Goal: Information Seeking & Learning: Check status

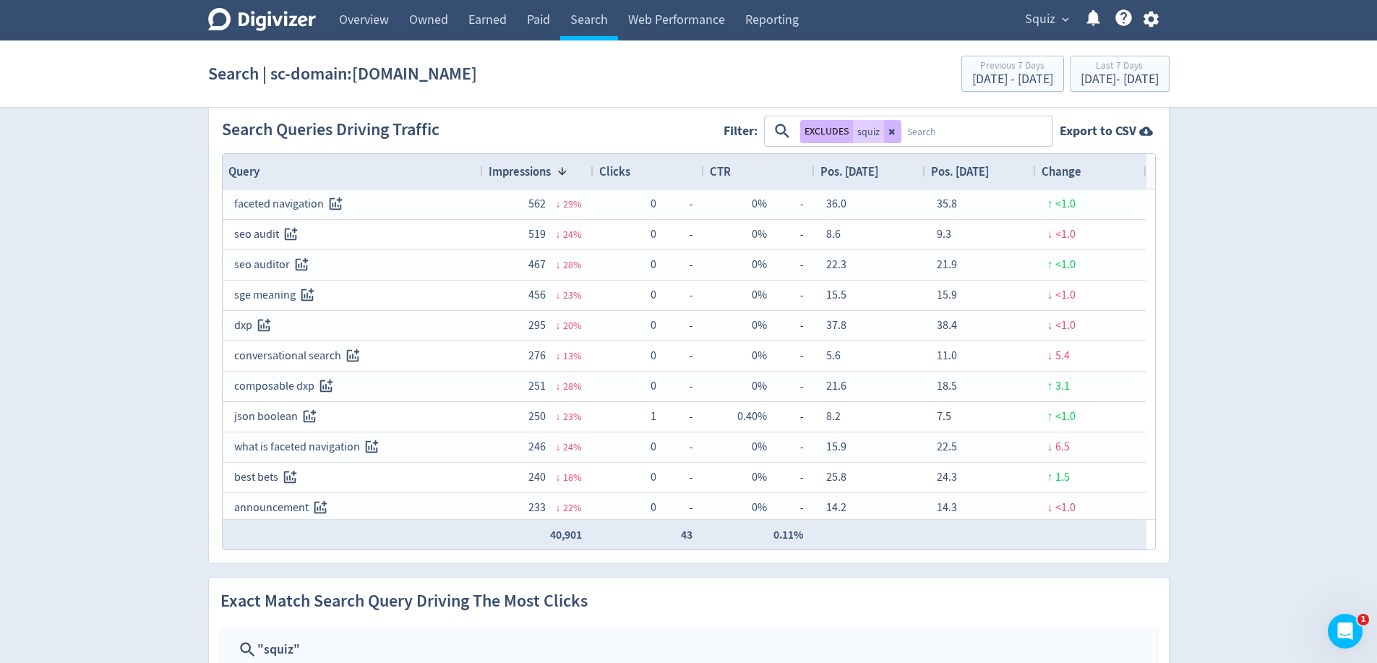
click at [256, 24] on icon "Digivizer Logo" at bounding box center [262, 19] width 108 height 23
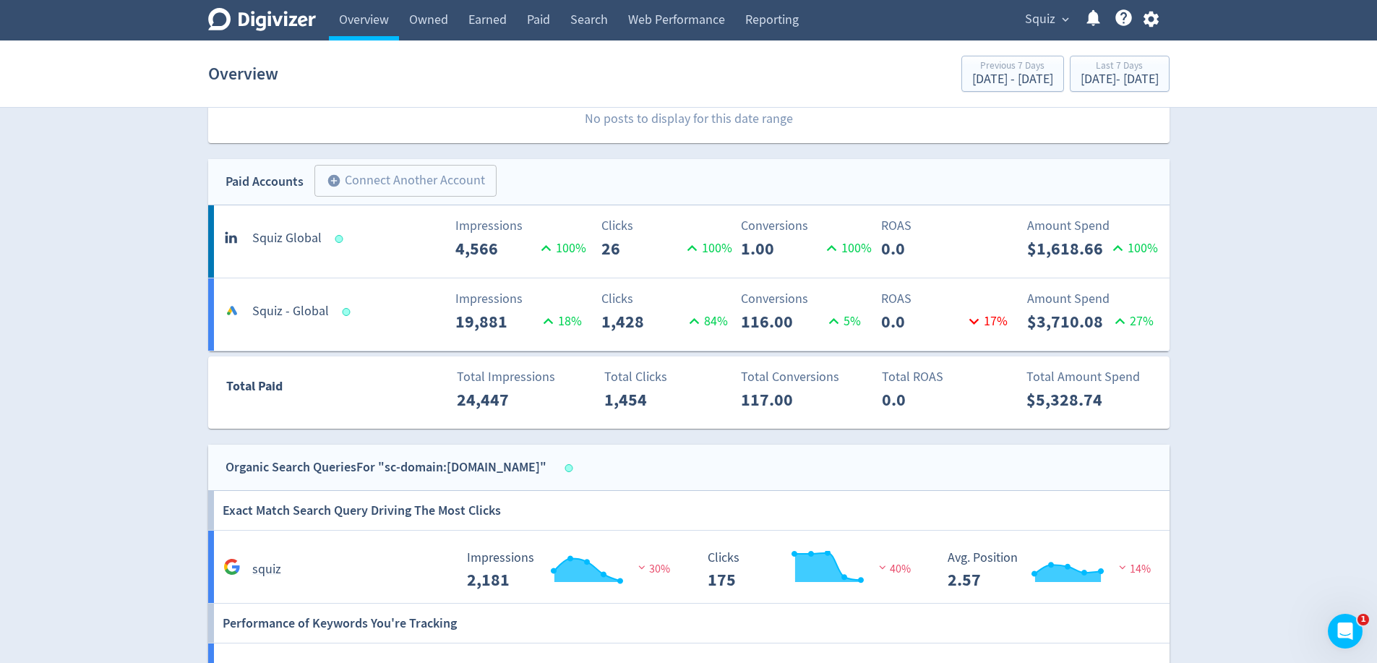
scroll to position [289, 0]
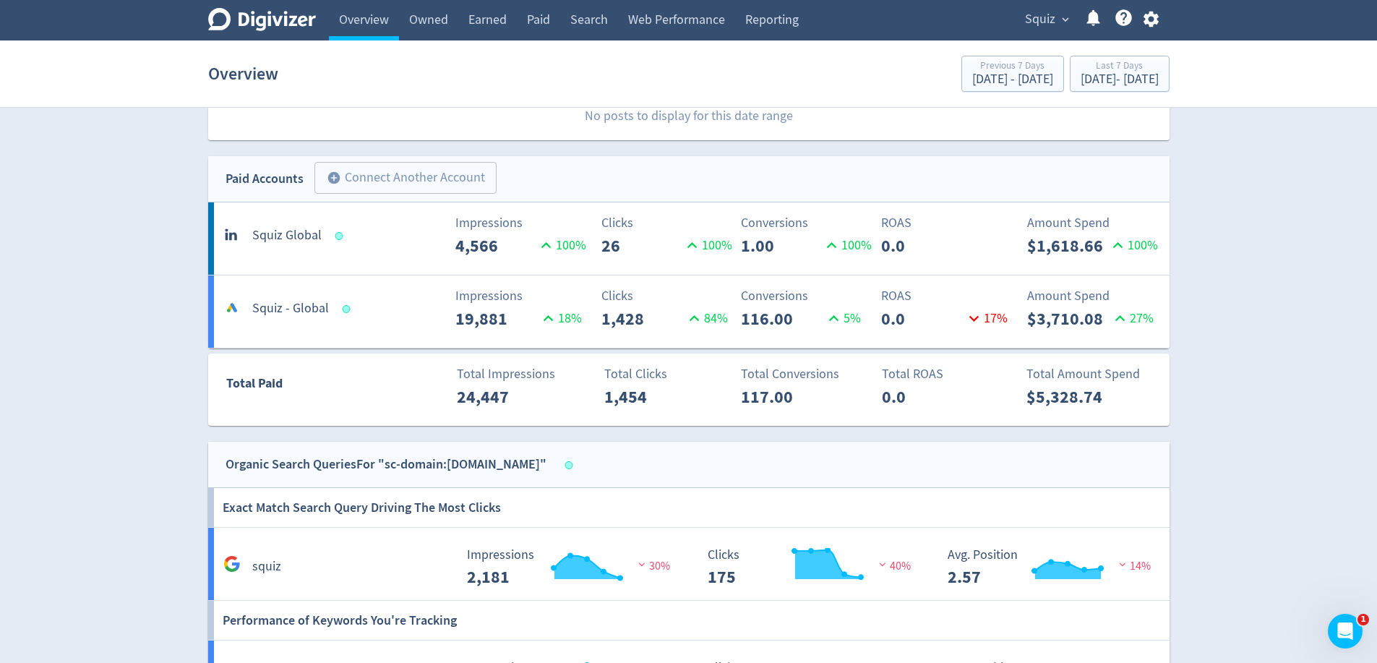
click at [638, 241] on p "26" at bounding box center [641, 246] width 81 height 26
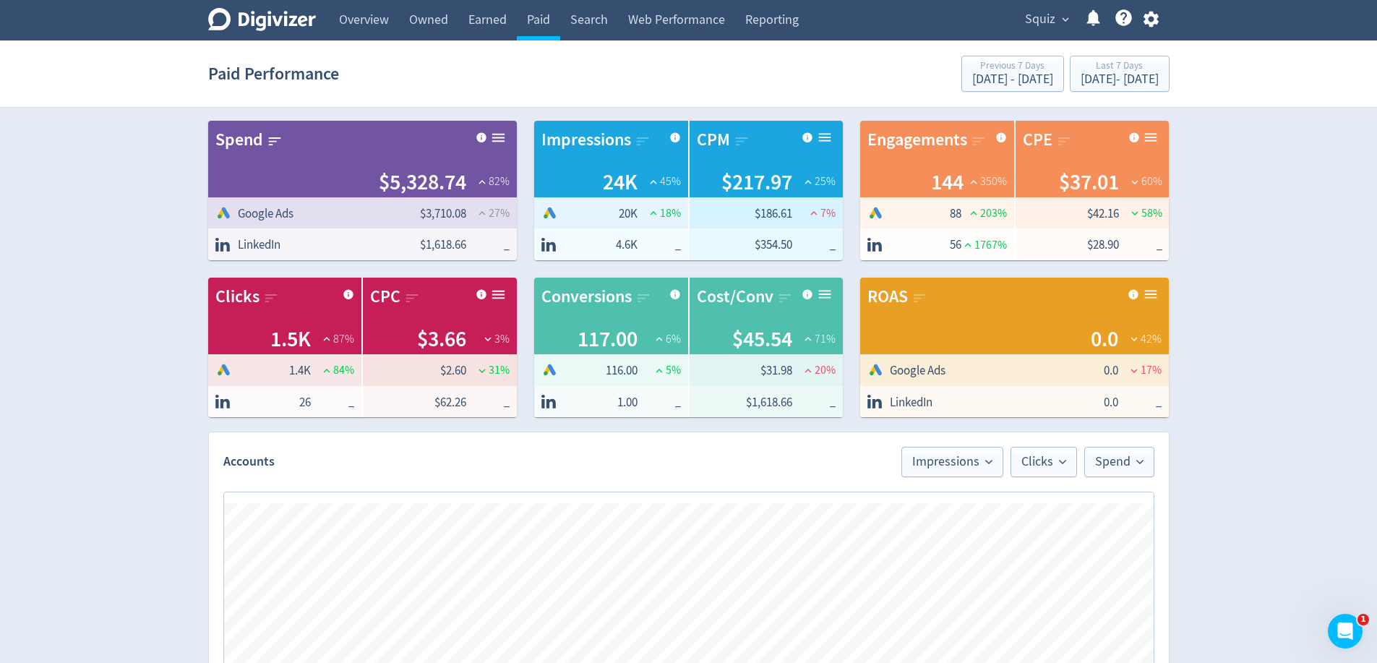
click at [262, 251] on span "LinkedIn" at bounding box center [259, 244] width 43 height 17
click at [606, 250] on span "4.6K" at bounding box center [616, 244] width 43 height 17
click at [807, 137] on div "Cost Per Impression" at bounding box center [837, 154] width 116 height 52
click at [757, 94] on div "Paid Performance Previous 7 Days [DATE] - [DATE] Last 7 Days [DATE] - [DATE]" at bounding box center [688, 74] width 961 height 46
click at [772, 250] on span "$354.50" at bounding box center [755, 244] width 74 height 17
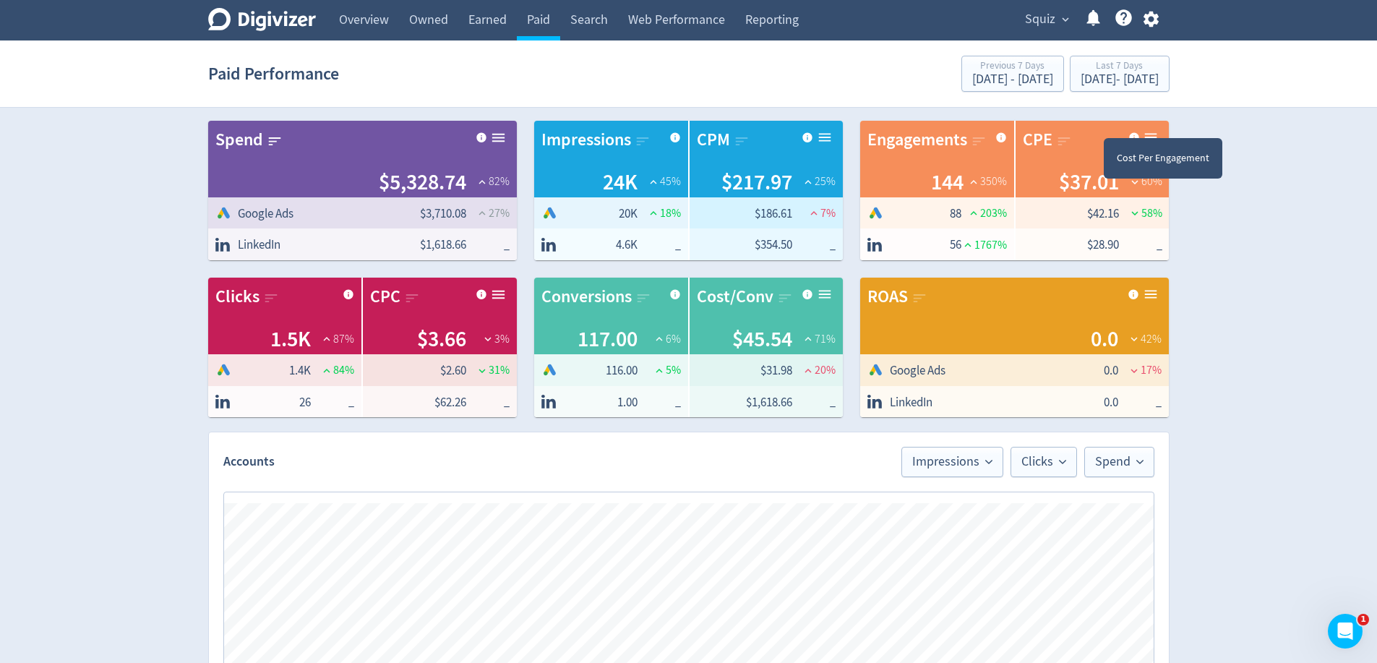
click at [1133, 139] on div "Cost Per Engagement" at bounding box center [1163, 158] width 119 height 40
click at [1069, 236] on span "$28.90" at bounding box center [1082, 244] width 71 height 17
click at [648, 401] on span "_" at bounding box center [658, 402] width 43 height 16
drag, startPoint x: 752, startPoint y: 403, endPoint x: 794, endPoint y: 402, distance: 41.9
click at [794, 402] on tr "$1,618.66 _" at bounding box center [767, 402] width 154 height 32
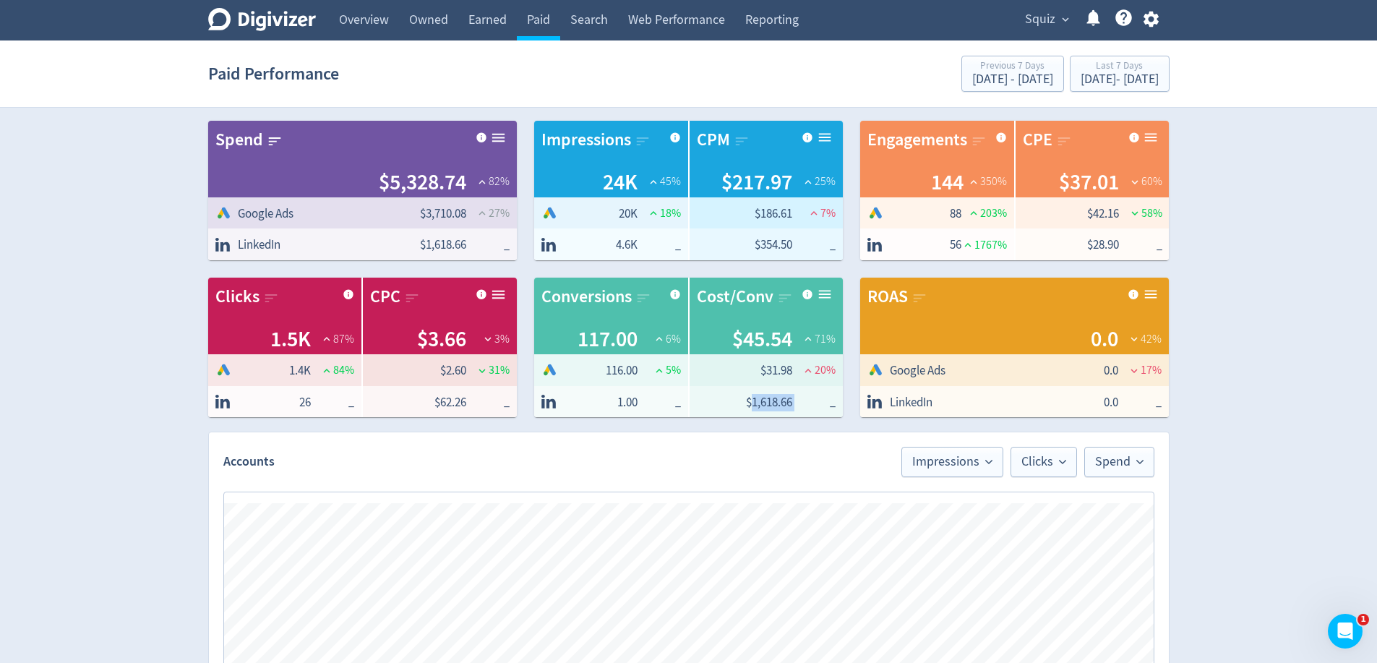
click at [794, 402] on span "_" at bounding box center [813, 402] width 43 height 16
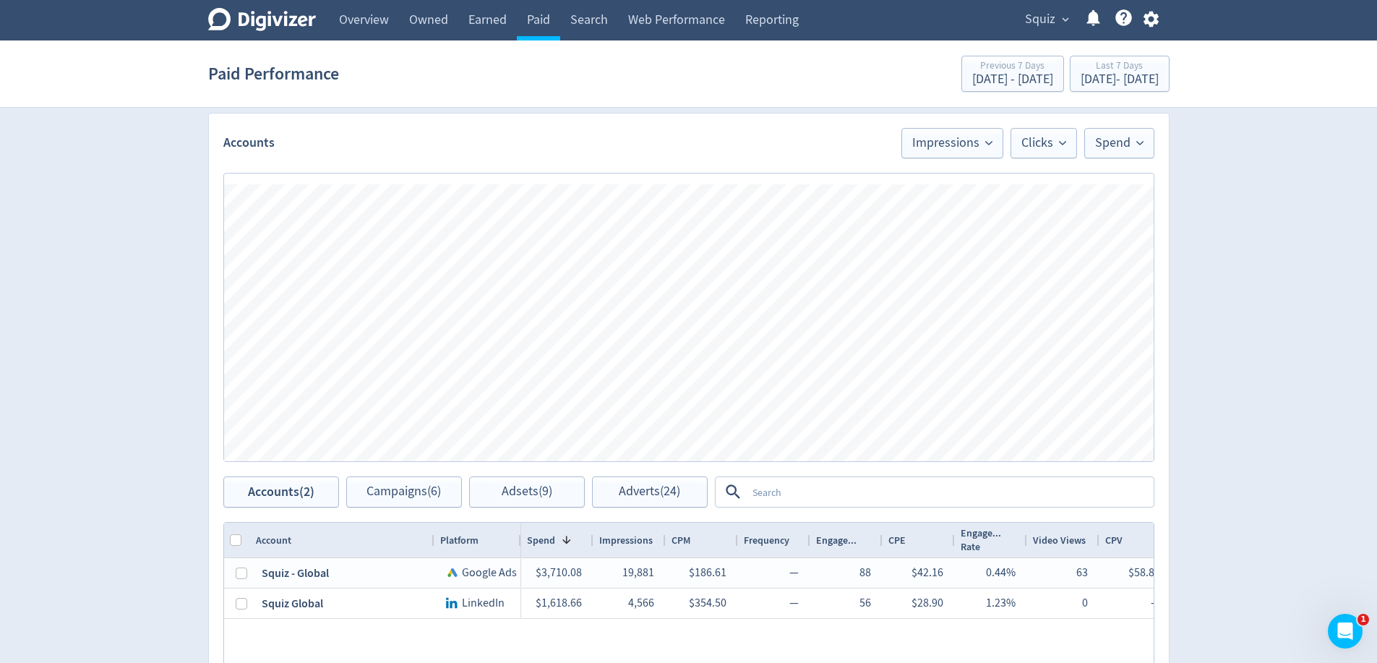
scroll to position [348, 0]
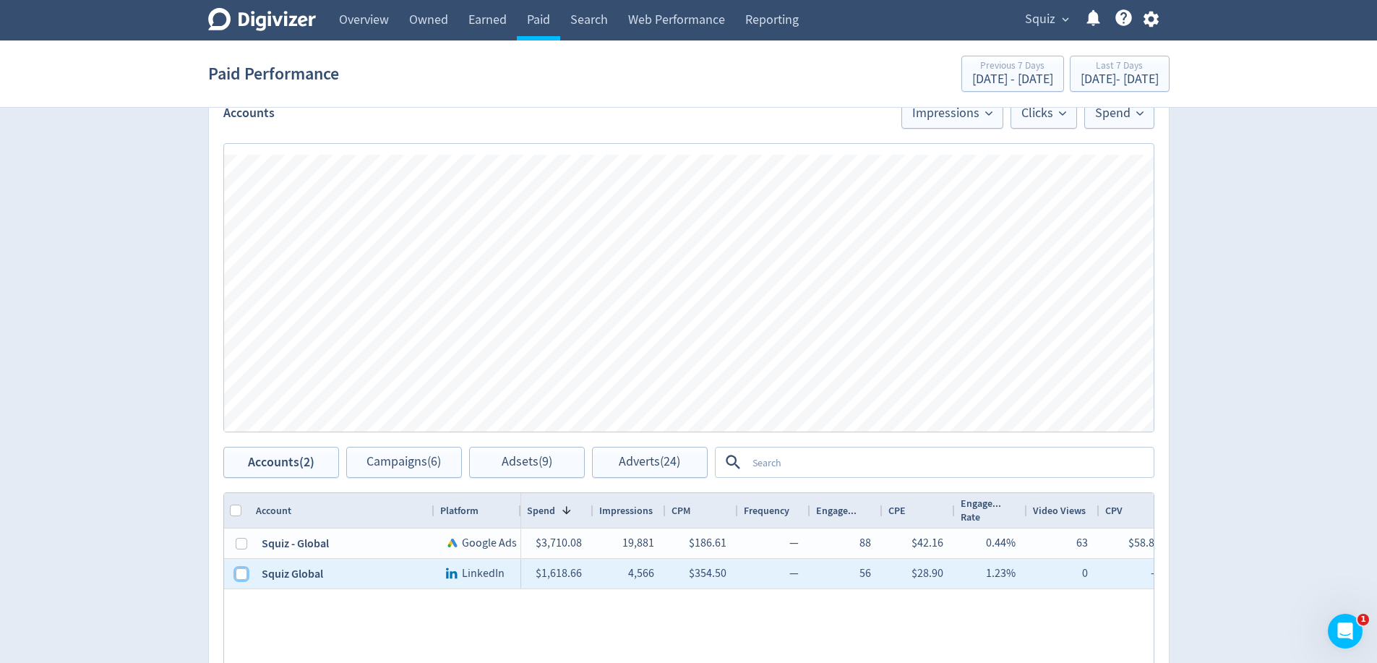
click at [241, 572] on input "Press Space to toggle row selection (unchecked)" at bounding box center [242, 574] width 12 height 12
checkbox input "true"
checkbox input "false"
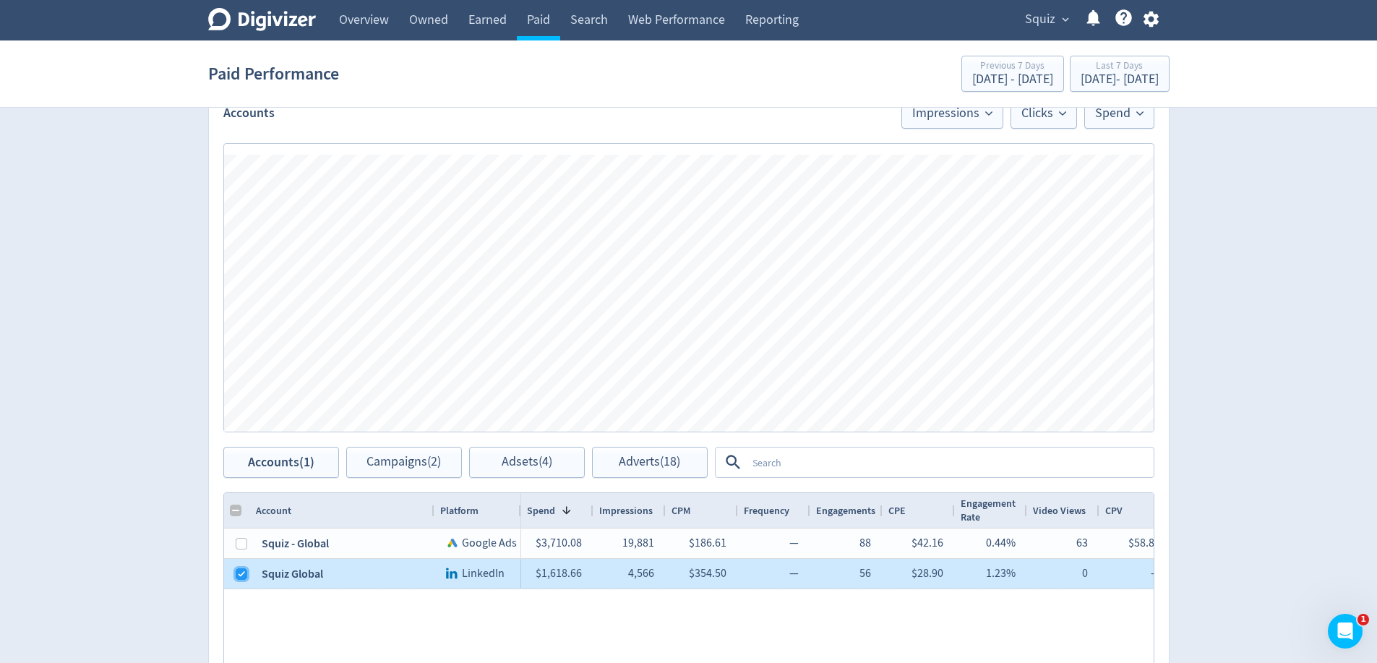
click at [244, 576] on input "Press Space to toggle row selection (checked)" at bounding box center [242, 574] width 12 height 12
checkbox input "false"
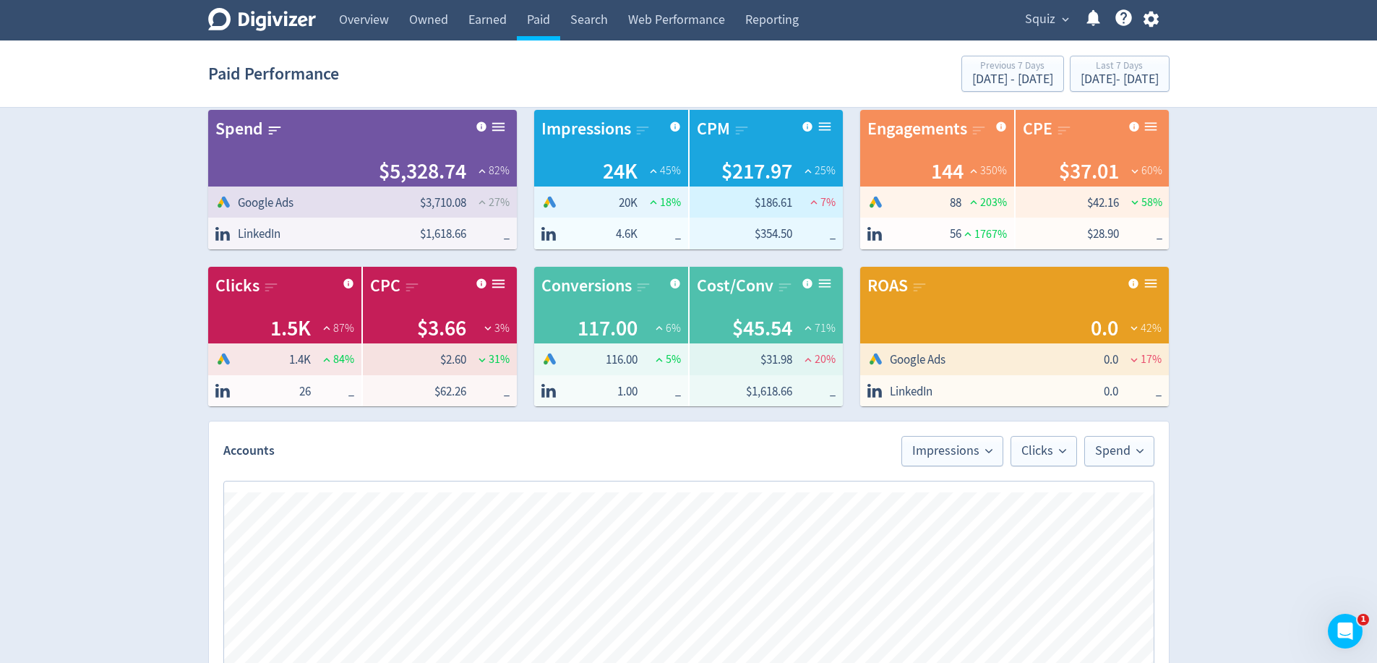
scroll to position [0, 0]
